Goal: Navigation & Orientation: Find specific page/section

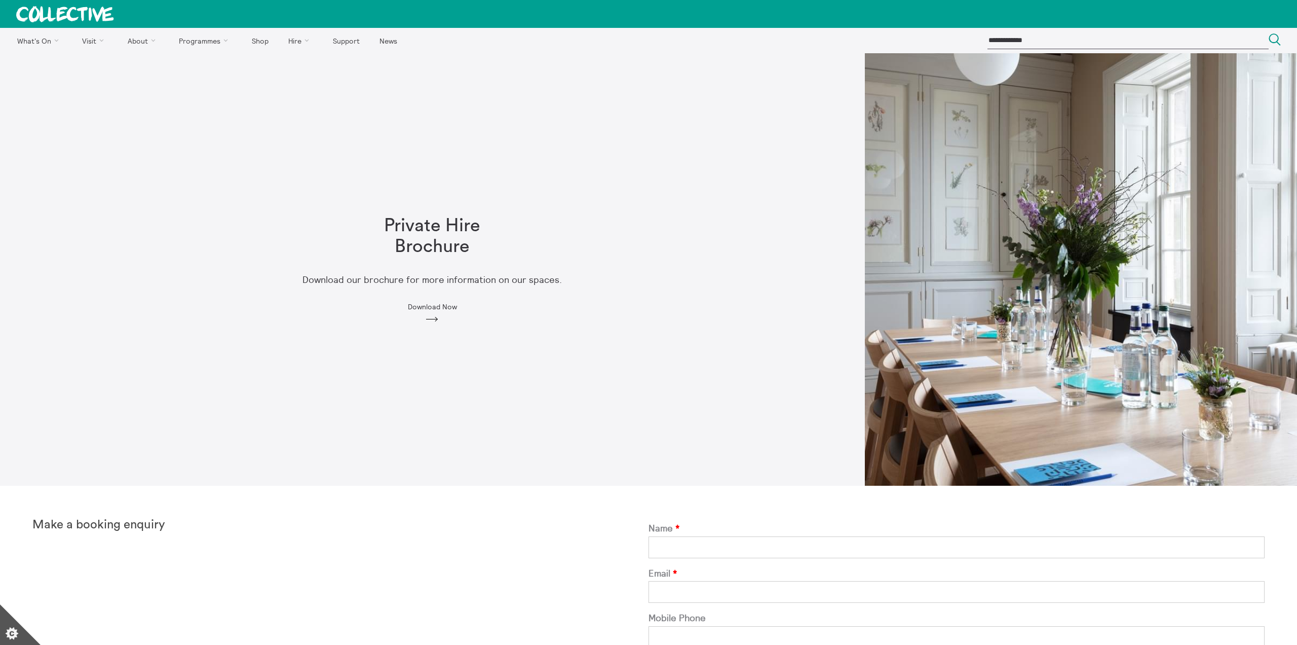
click at [1017, 613] on label "Mobile Phone" at bounding box center [957, 618] width 616 height 11
click at [1017, 626] on input "Mobile Phone" at bounding box center [957, 637] width 616 height 22
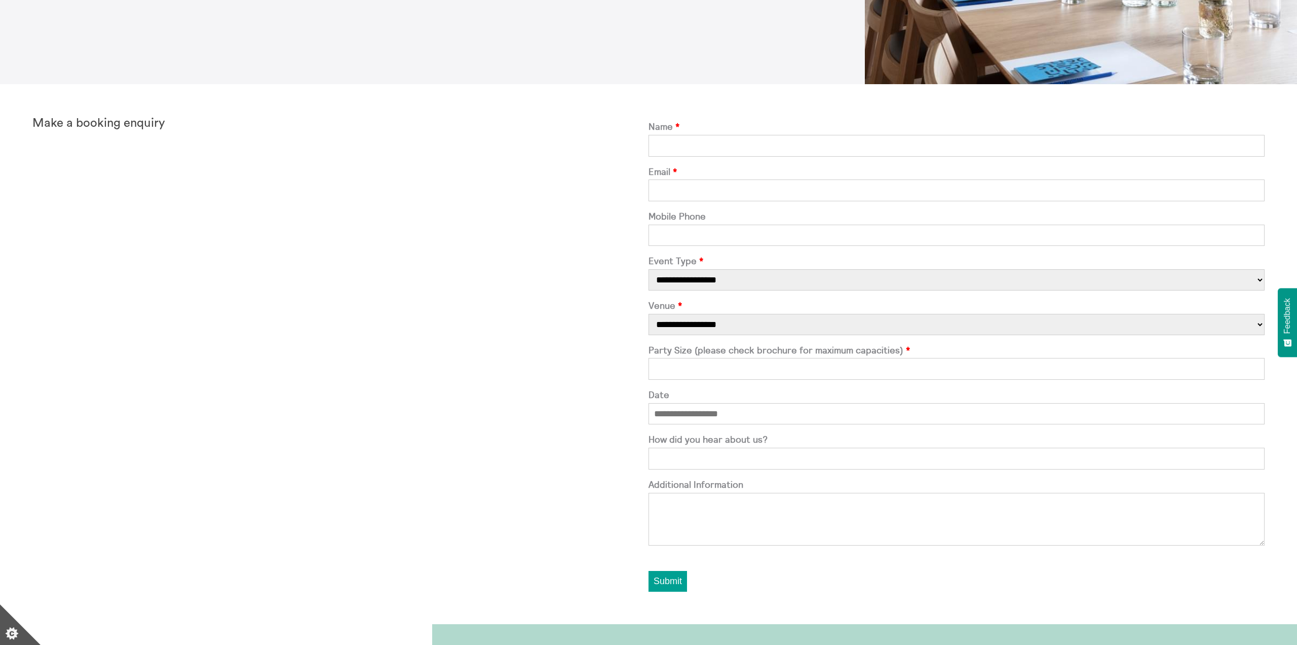
scroll to position [471, 0]
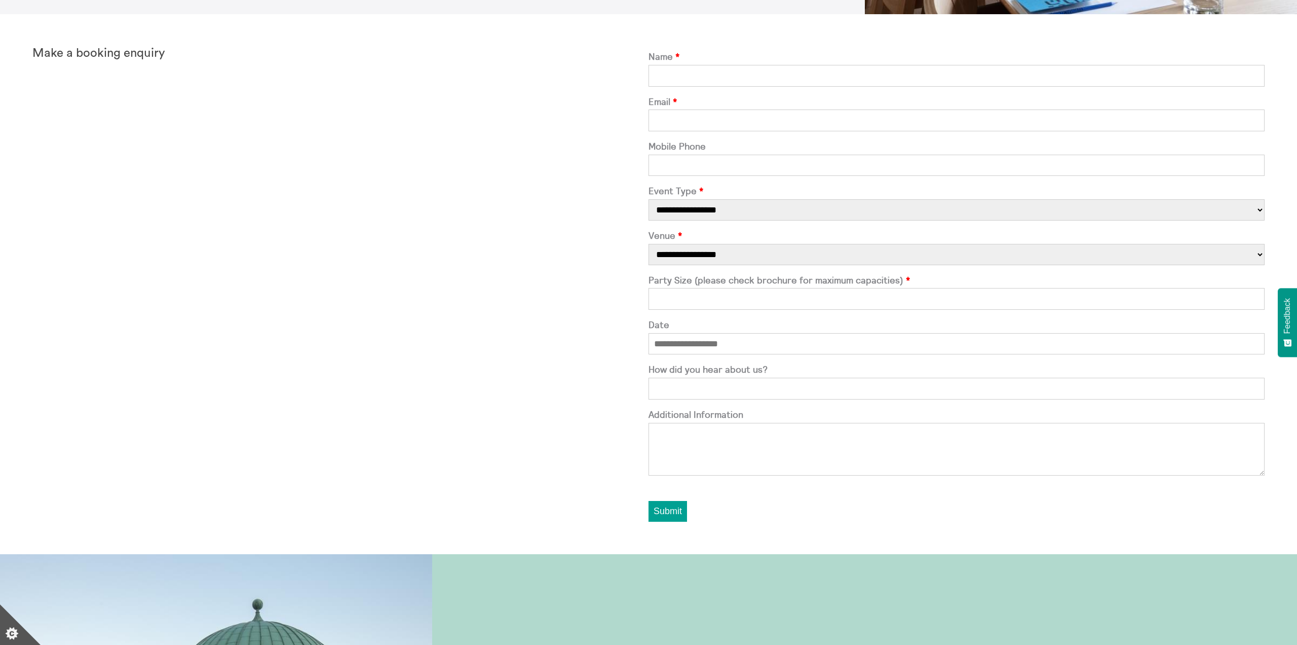
click at [687, 78] on input "Name" at bounding box center [957, 76] width 616 height 22
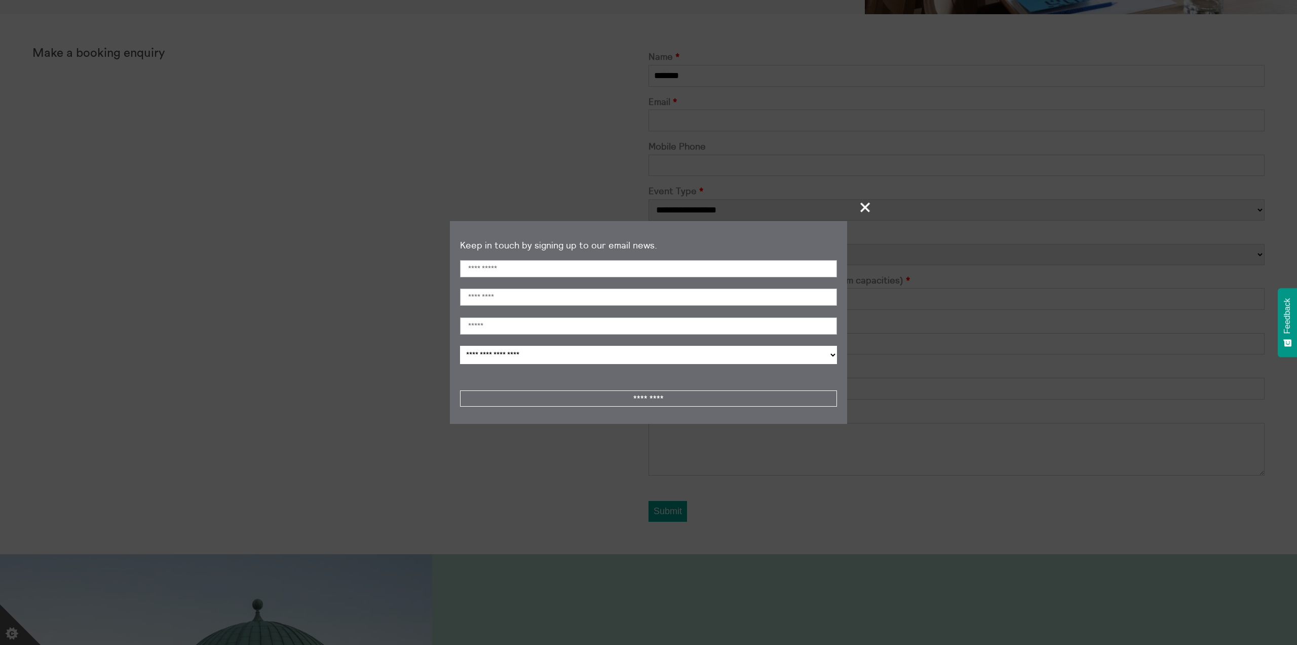
type input "*******"
click at [865, 209] on span "+" at bounding box center [866, 207] width 30 height 30
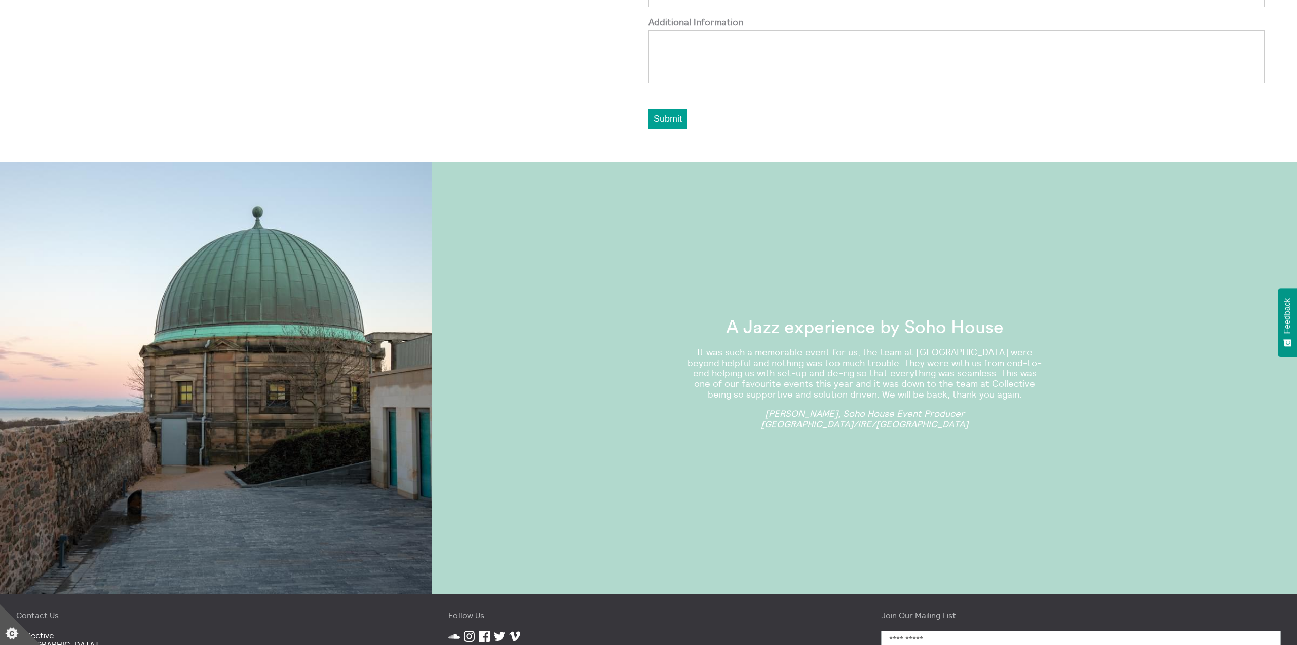
scroll to position [945, 0]
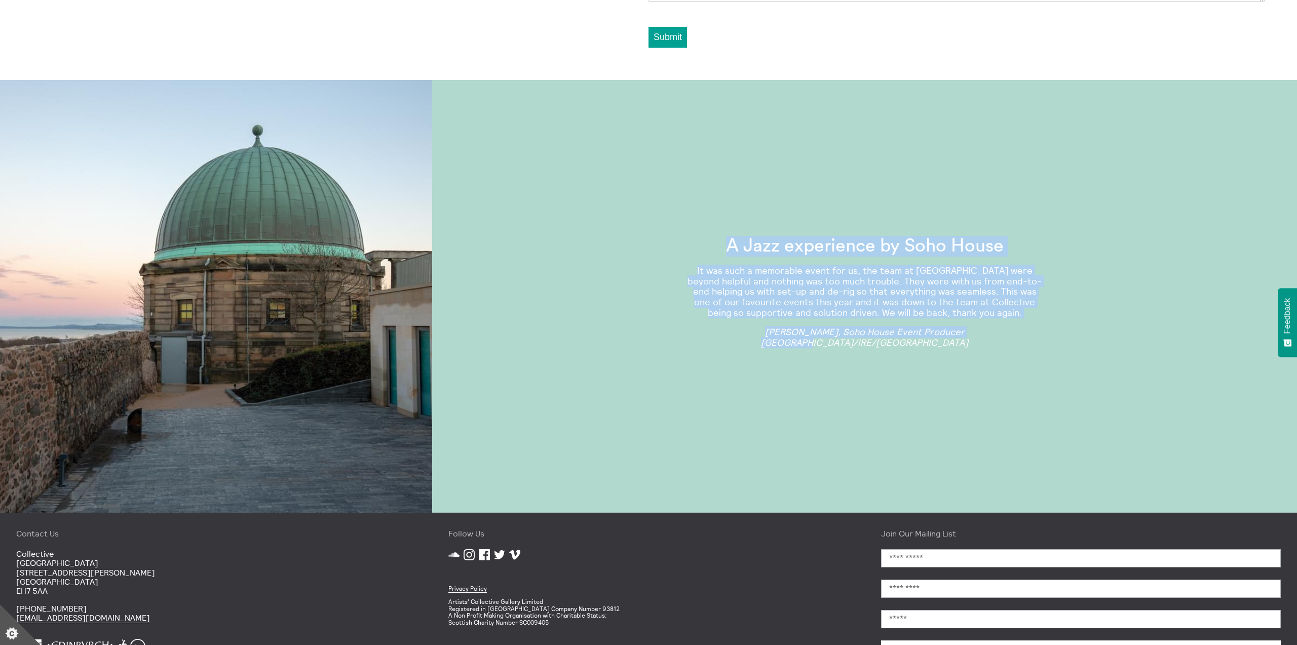
drag, startPoint x: 739, startPoint y: 245, endPoint x: 1055, endPoint y: 361, distance: 336.5
click at [1055, 361] on div "A Jazz experience by Soho House It was such a memorable event for us, the team …" at bounding box center [864, 296] width 389 height 154
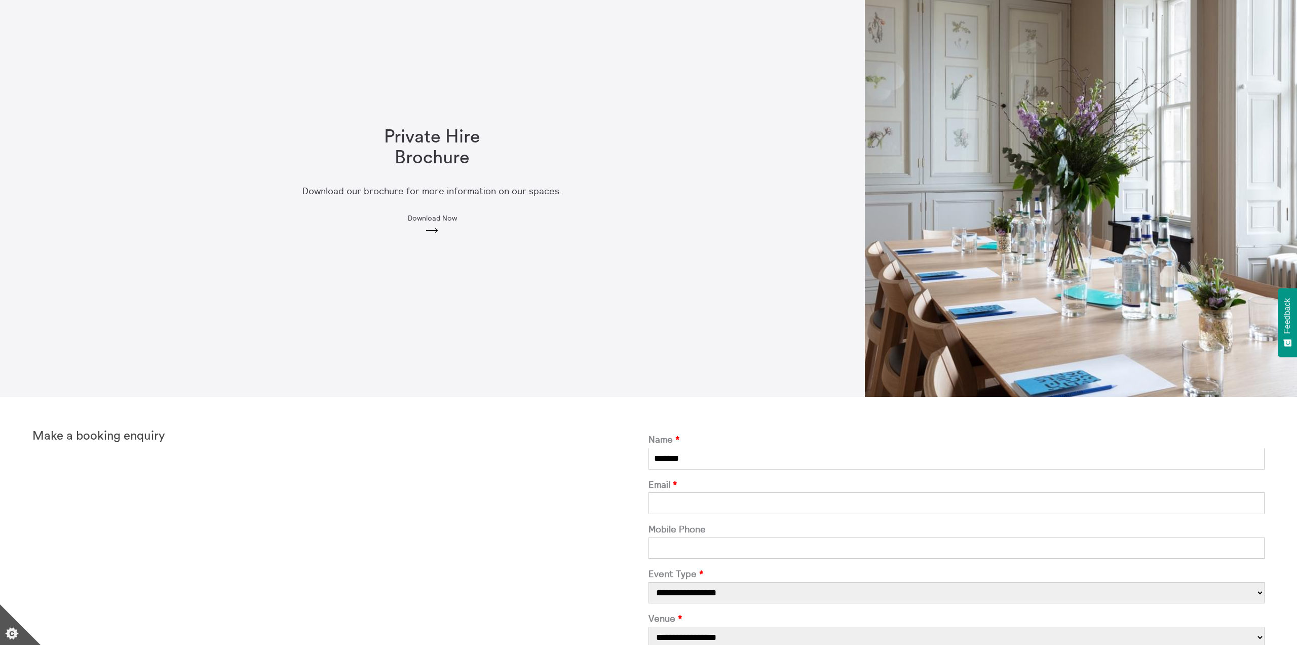
scroll to position [0, 0]
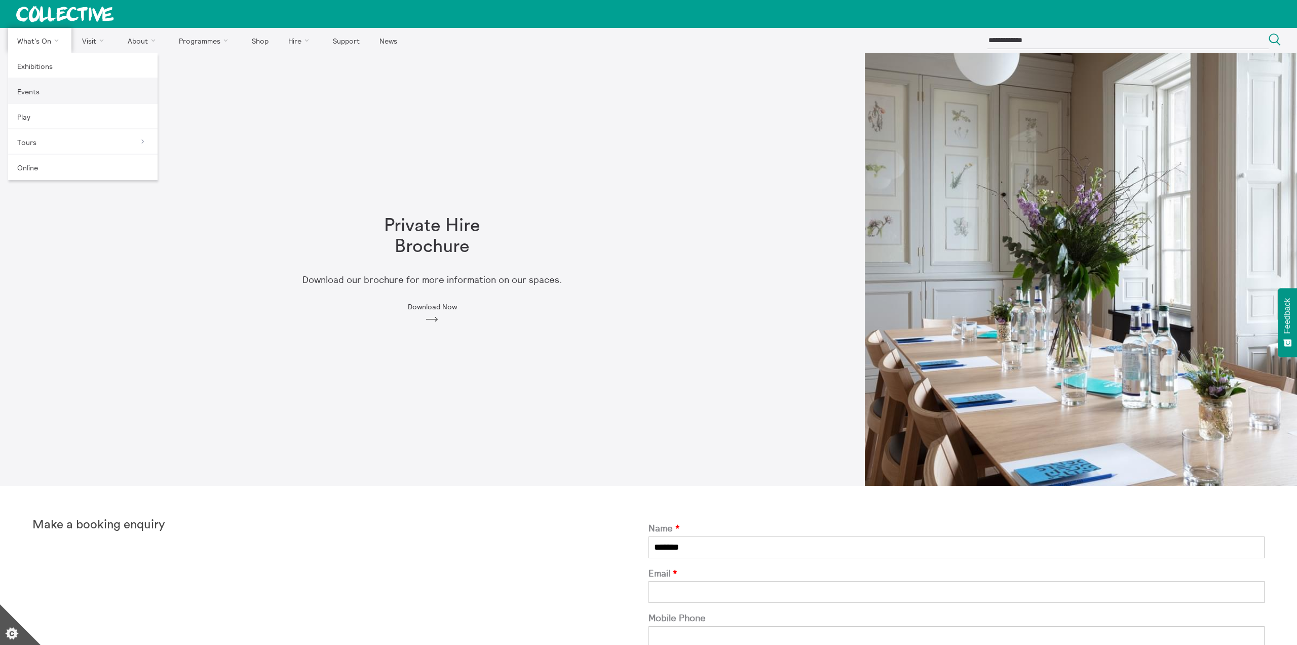
click at [31, 96] on link "Events" at bounding box center [82, 91] width 149 height 25
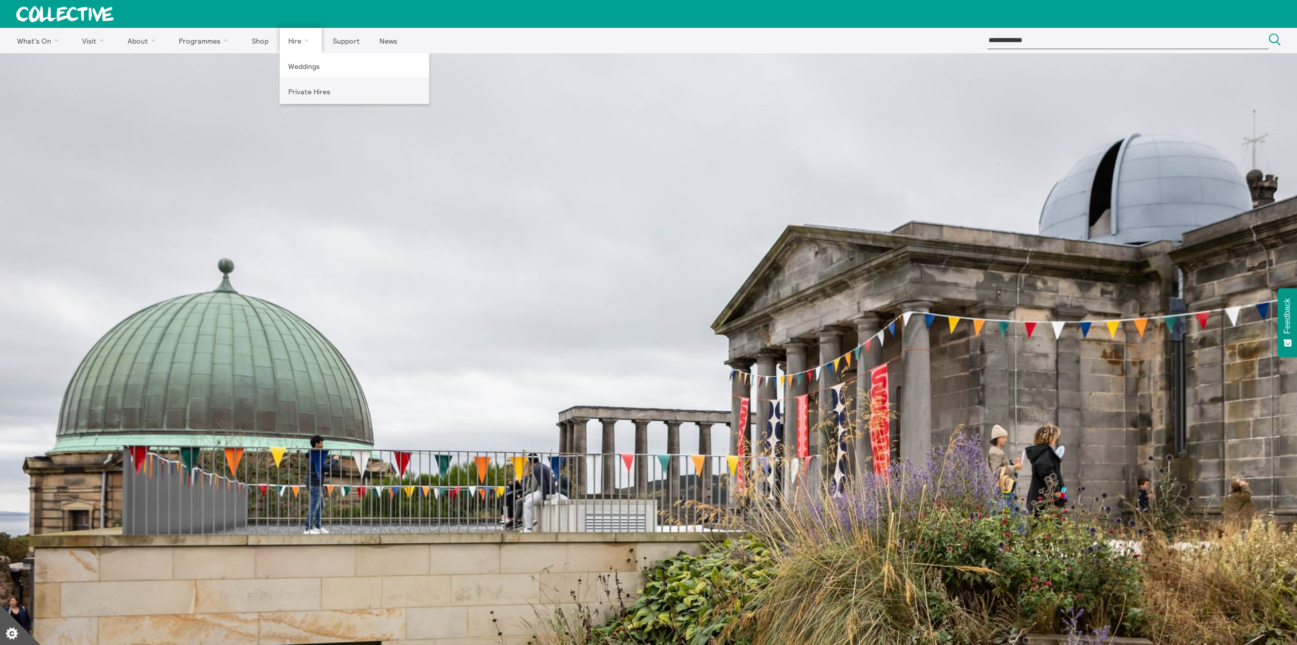
click at [298, 95] on link "Private Hires" at bounding box center [354, 91] width 149 height 25
